Goal: Transaction & Acquisition: Subscribe to service/newsletter

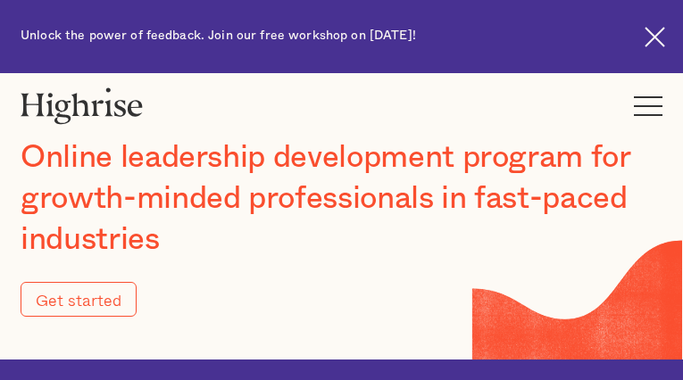
type input "Submit"
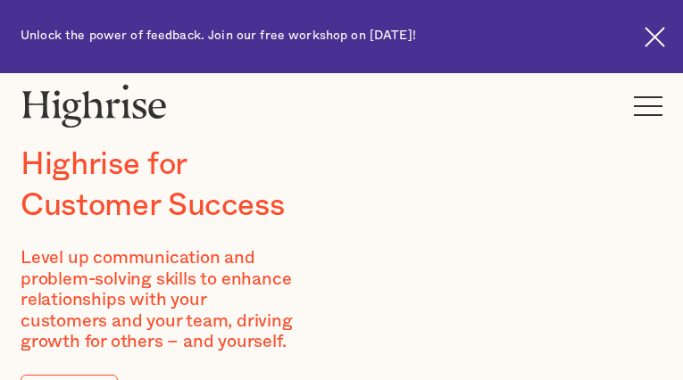
type input "vHhHWMnIbqyDe"
type input "MPQkniLH"
type input "[EMAIL_ADDRESS][DOMAIN_NAME]"
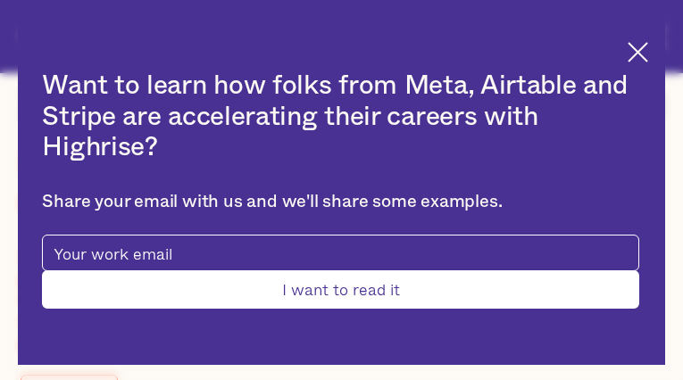
type input "BOwZZVgB"
type input "WbTZxFeo"
type input "[EMAIL_ADDRESS][DOMAIN_NAME]"
type input "HnBvNPutWToK"
type input "NOtCpFrqFGS"
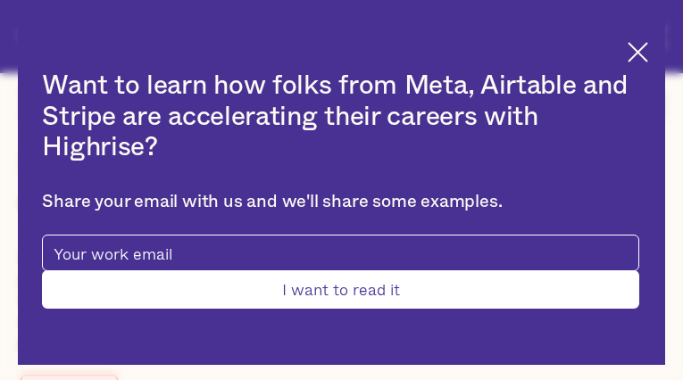
type input "[EMAIL_ADDRESS][DOMAIN_NAME]"
type input "9529311698"
type input "Submit"
type input "TDZGKzwbqI"
type input "vZclXAfKYWZaQuu"
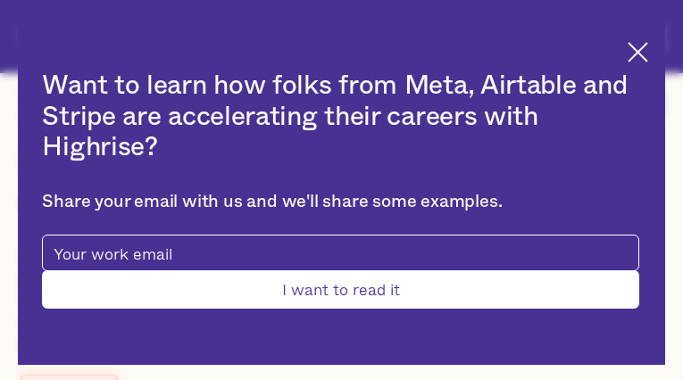
type input "[EMAIL_ADDRESS][DOMAIN_NAME]"
type input "3982062563"
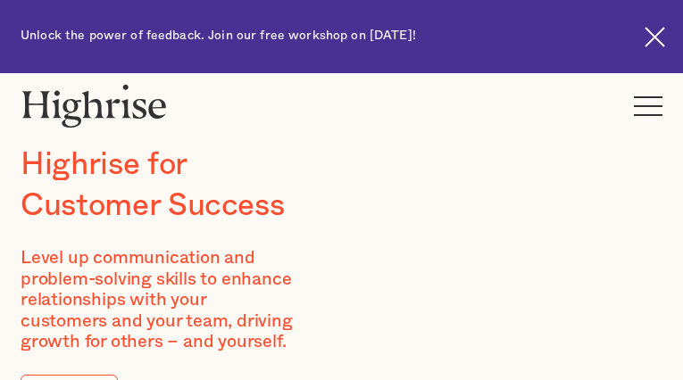
type input "tptCWGlj"
type input "RaZmFzxBbupBHDe"
type input "[EMAIL_ADDRESS][DOMAIN_NAME]"
type input "PgGFAXptssjAmHHz"
type input "ZUTLyDpVeCNE"
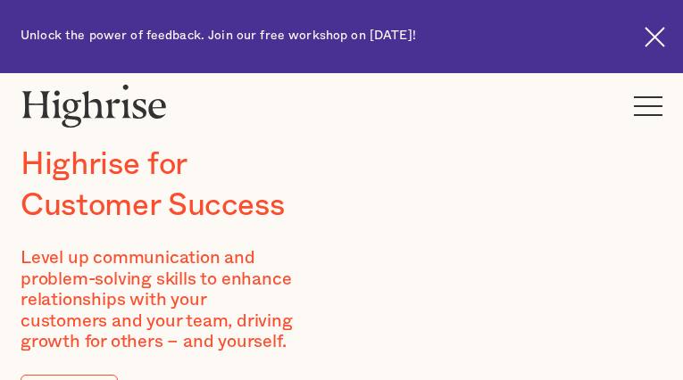
type input "[EMAIL_ADDRESS][DOMAIN_NAME]"
type input "8289476978"
type input "yKvxjjxWrahlWtA"
type input "gjaPnLGxICyeeGs"
type input "[EMAIL_ADDRESS][DOMAIN_NAME]"
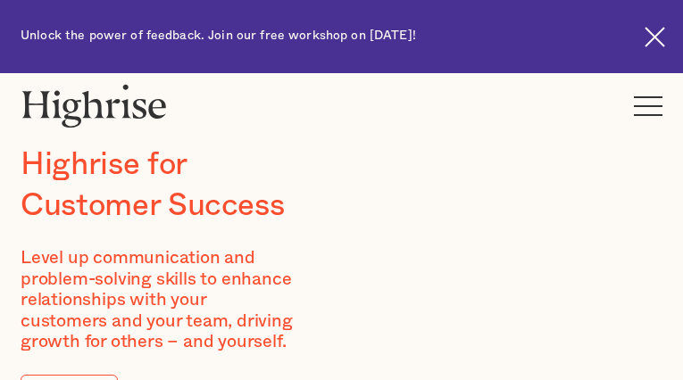
type input "9404854834"
type input "NGfsdiapIkSBuV"
type input "PhDlesQFtBMY"
type input "[EMAIL_ADDRESS][DOMAIN_NAME]"
